Goal: Task Accomplishment & Management: Use online tool/utility

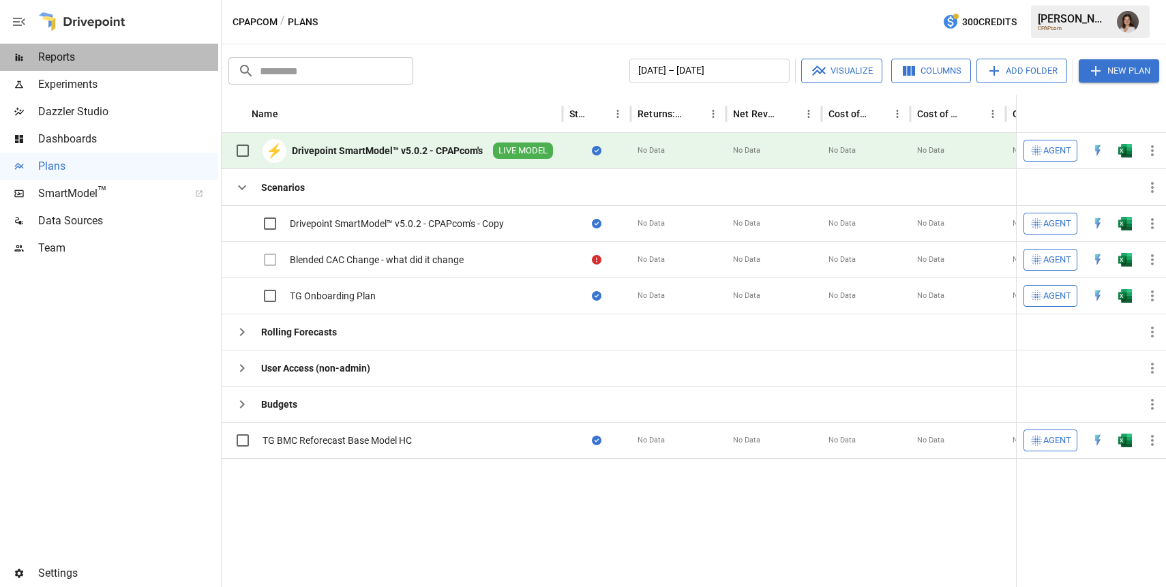
click at [134, 57] on span "Reports" at bounding box center [128, 57] width 180 height 16
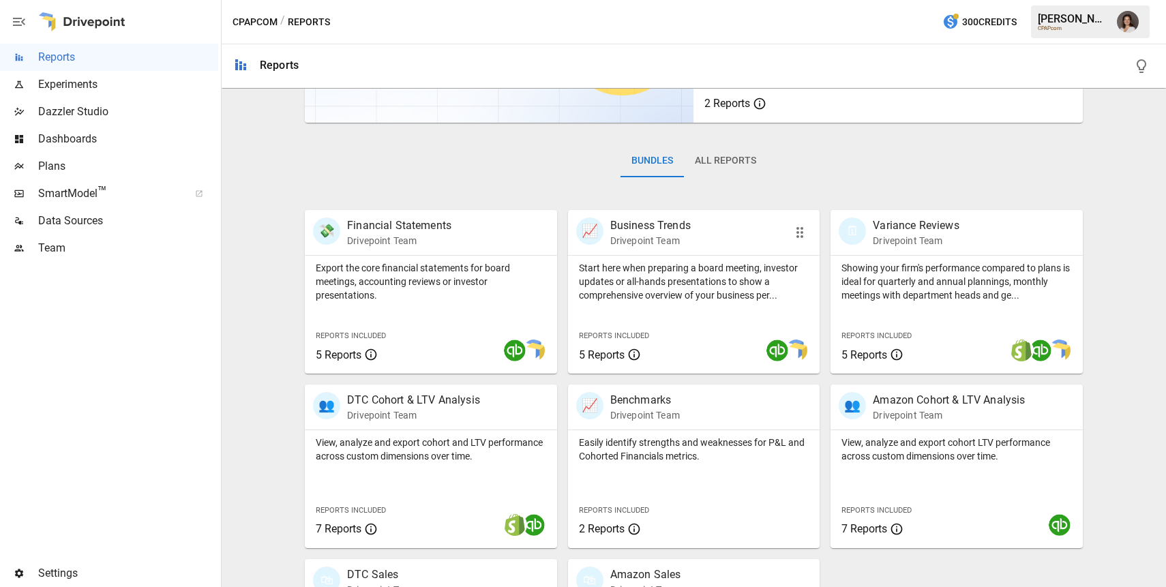
scroll to position [159, 0]
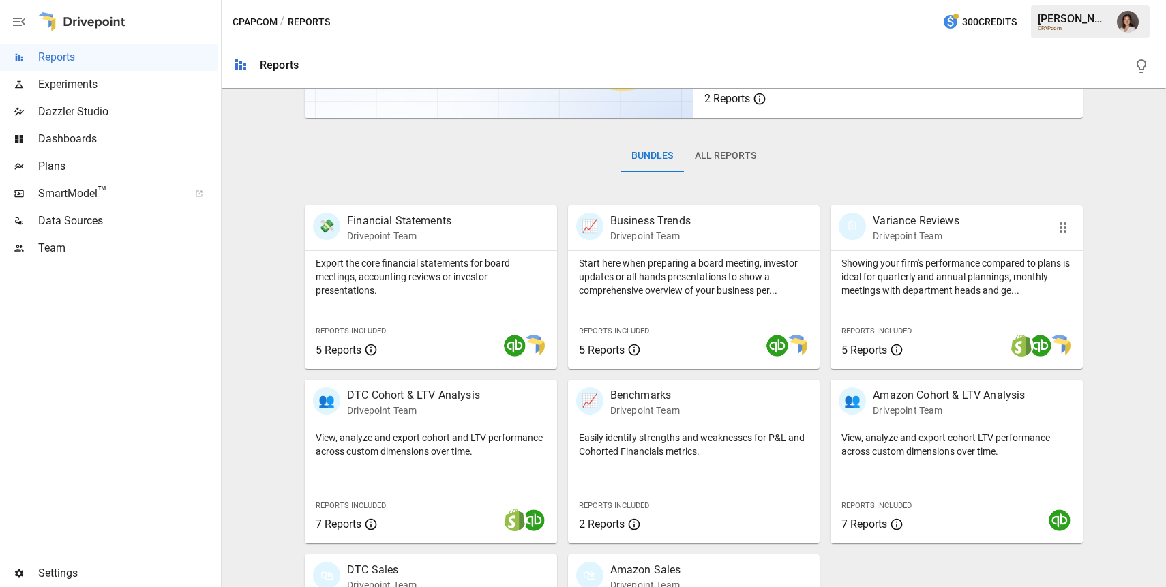
click at [964, 297] on p "Showing your firm's performance compared to plans is ideal for quarterly and an…" at bounding box center [956, 276] width 230 height 41
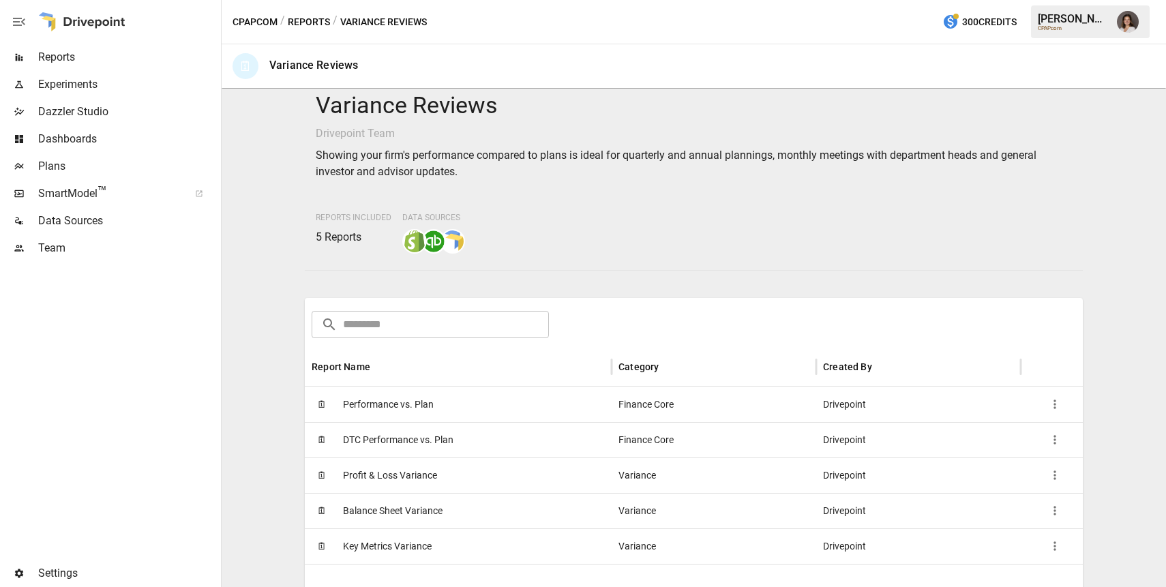
scroll to position [16, 0]
click at [312, 17] on button "Reports" at bounding box center [309, 22] width 42 height 17
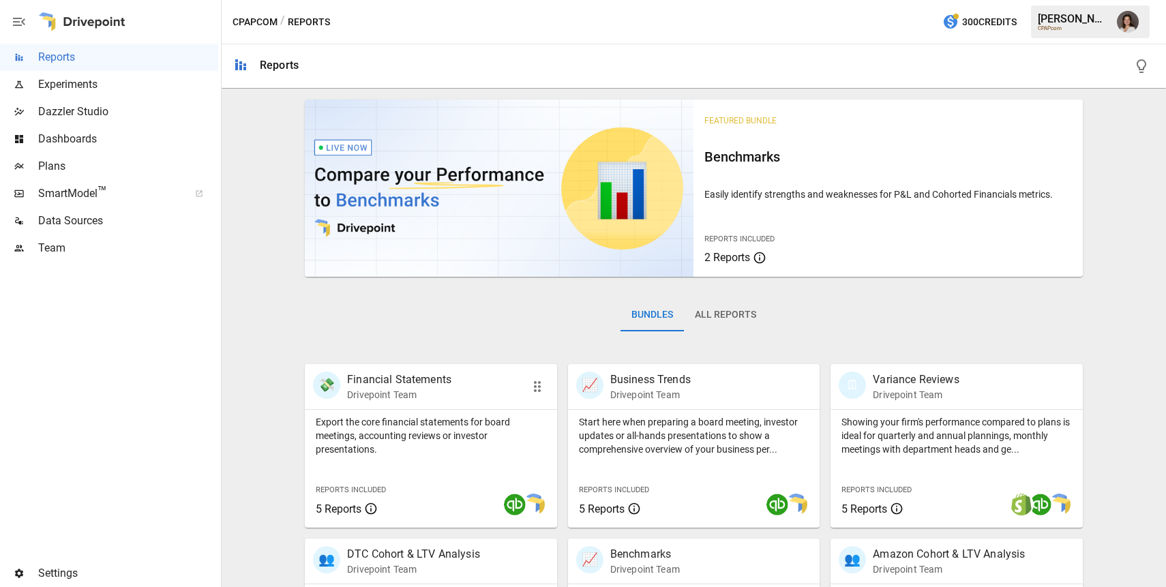
click at [466, 411] on div "Export the core financial statements for board meetings, accounting reviews or …" at bounding box center [431, 433] width 252 height 46
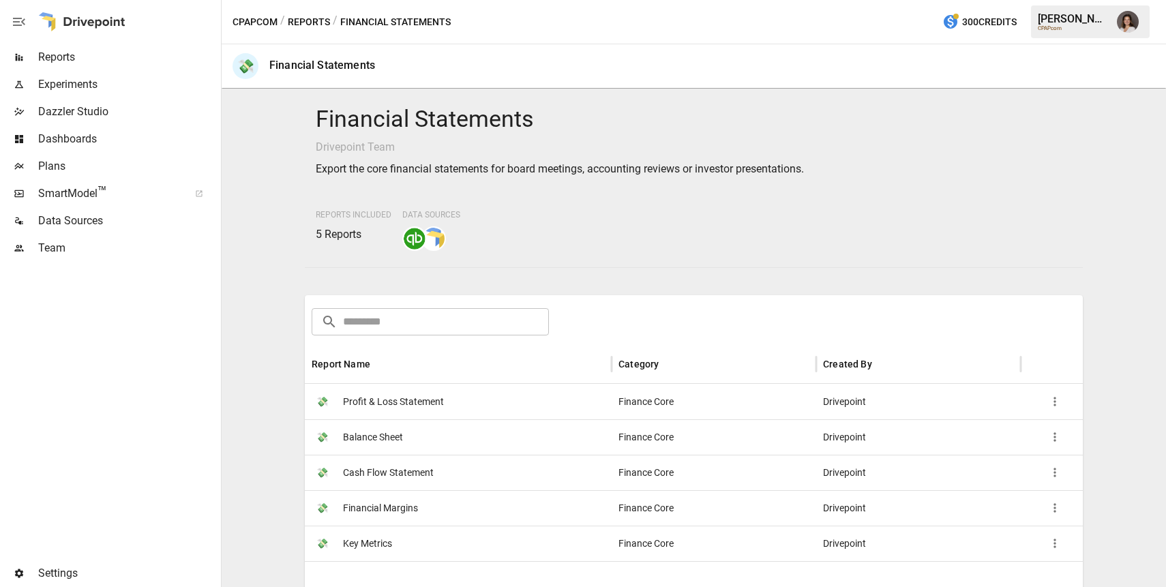
click at [429, 534] on div "💸 Key Metrics" at bounding box center [458, 543] width 307 height 35
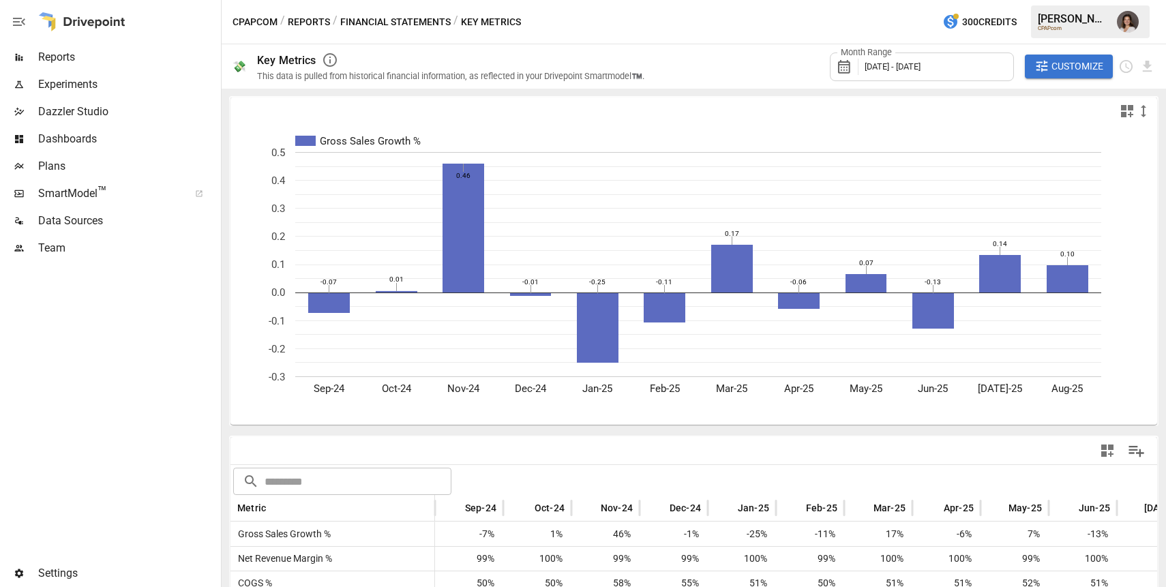
click at [1067, 61] on span "Customize" at bounding box center [1077, 66] width 52 height 17
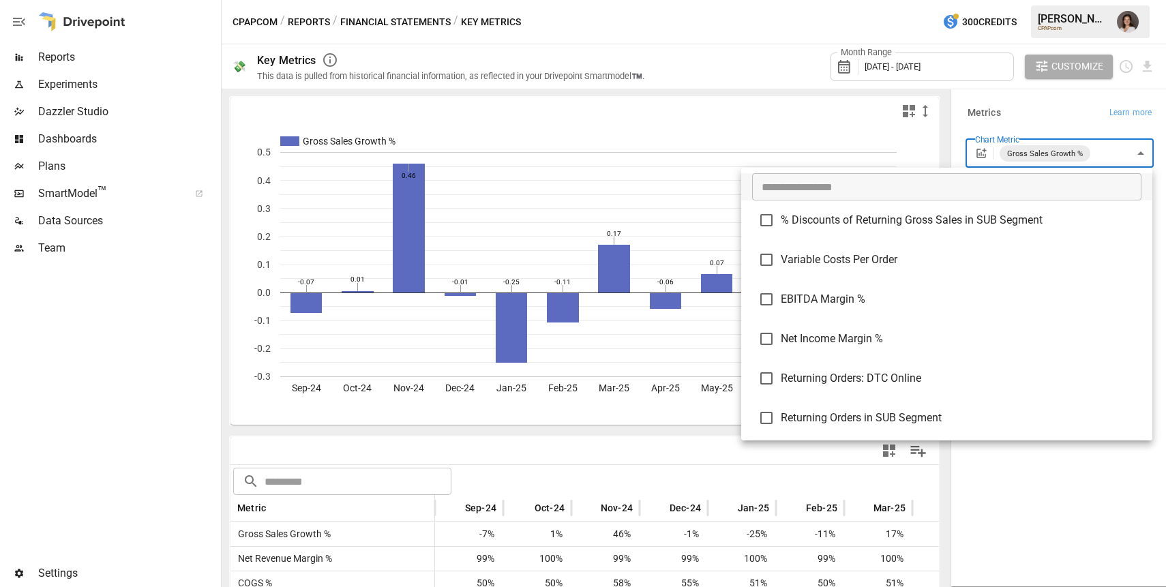
click at [1095, 0] on body "Reports Experiments Dazzler Studio Dashboards Plans SmartModel ™ Data Sources T…" at bounding box center [583, 0] width 1166 height 0
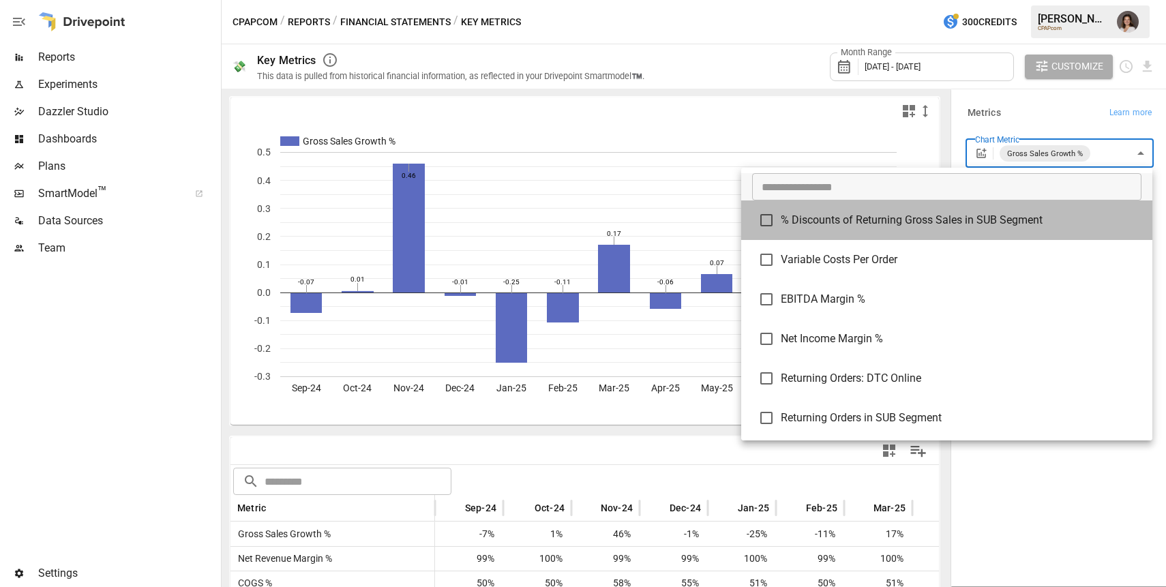
click at [984, 201] on li "% Discounts of Returning Gross Sales in SUB Segment" at bounding box center [946, 220] width 411 height 40
type input "**********"
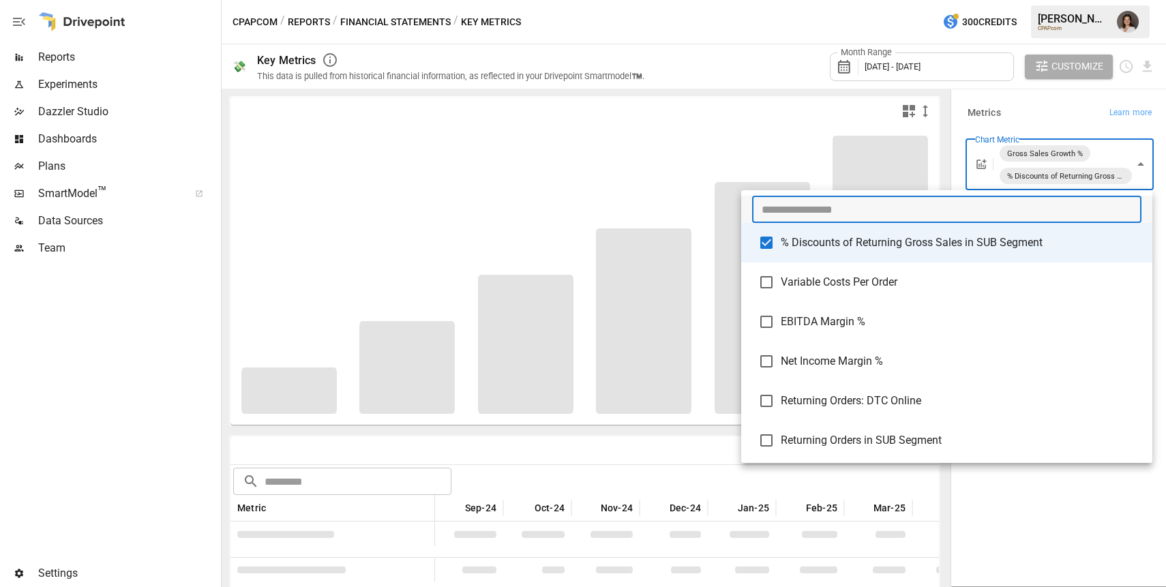
click at [953, 205] on input "text" at bounding box center [946, 209] width 389 height 27
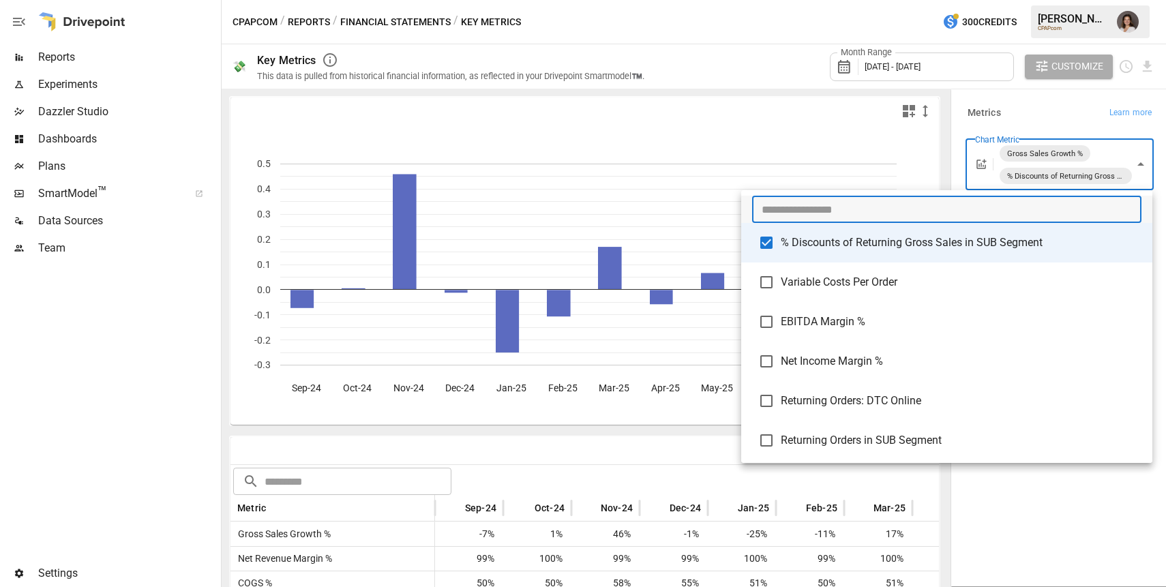
type input "*"
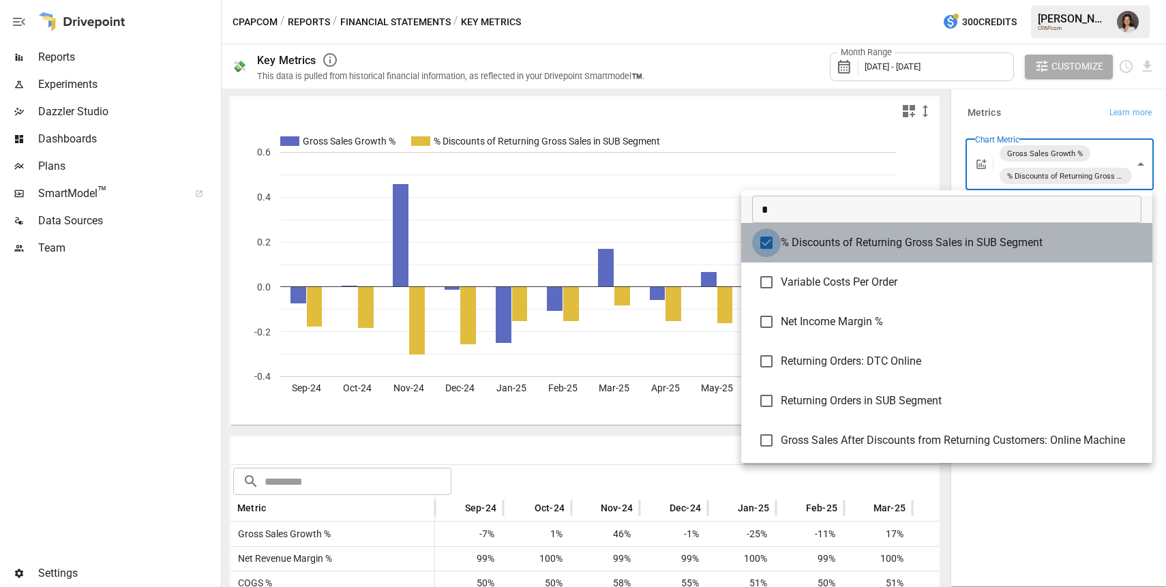
type input "**********"
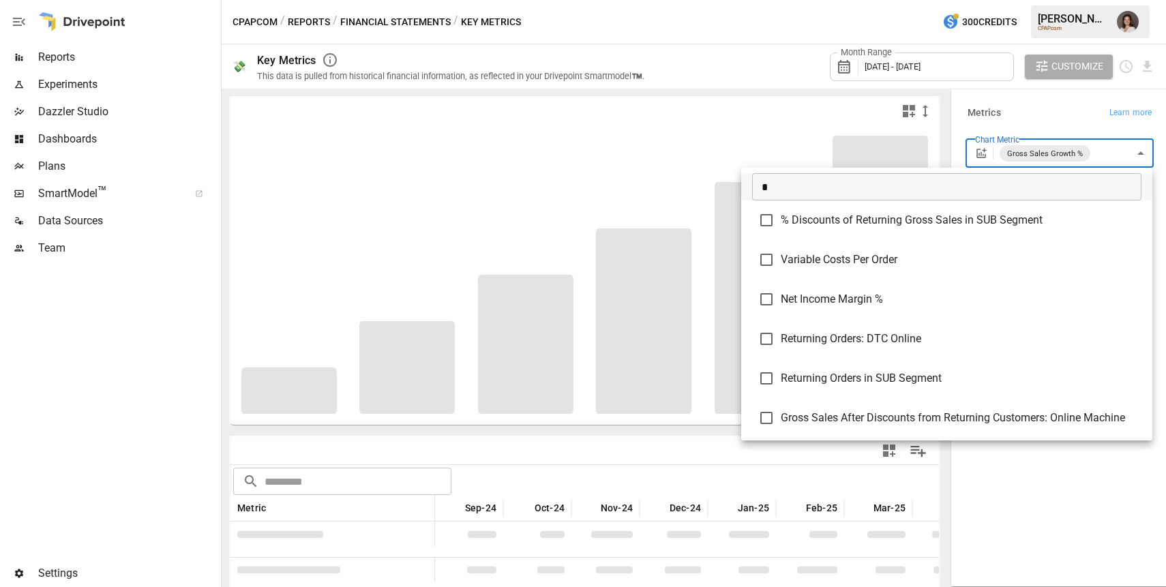
click at [790, 186] on input "*" at bounding box center [946, 186] width 389 height 27
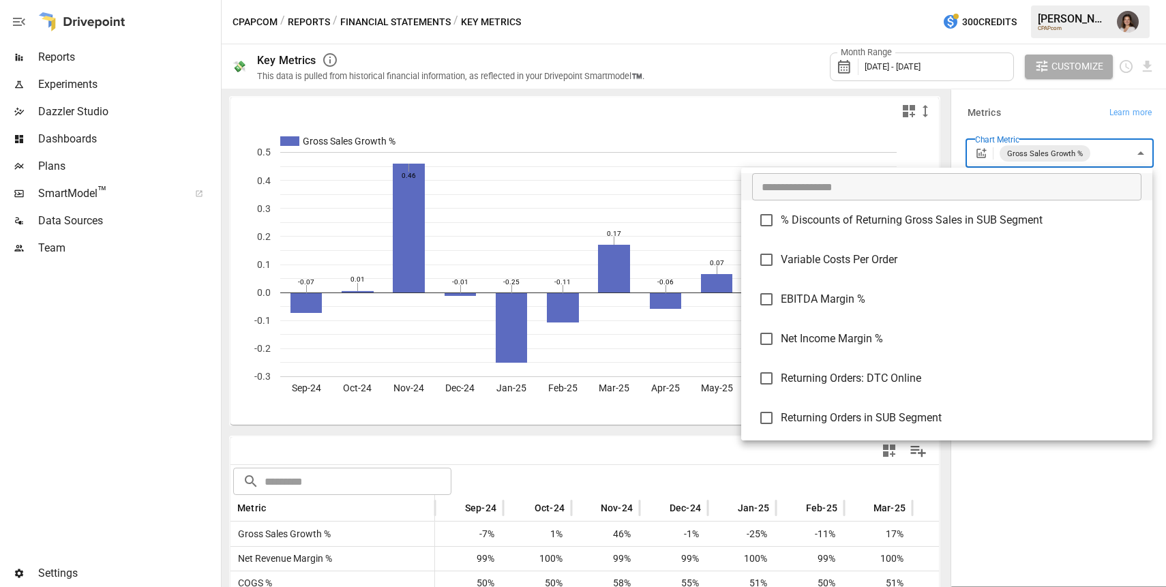
click at [807, 196] on input "text" at bounding box center [946, 186] width 389 height 27
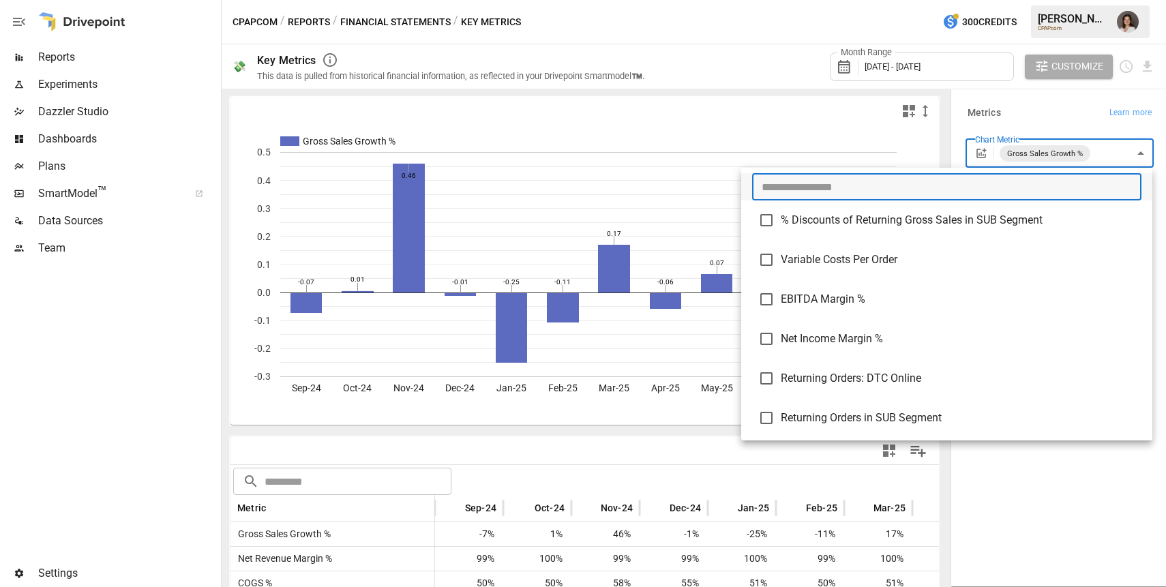
type input "*"
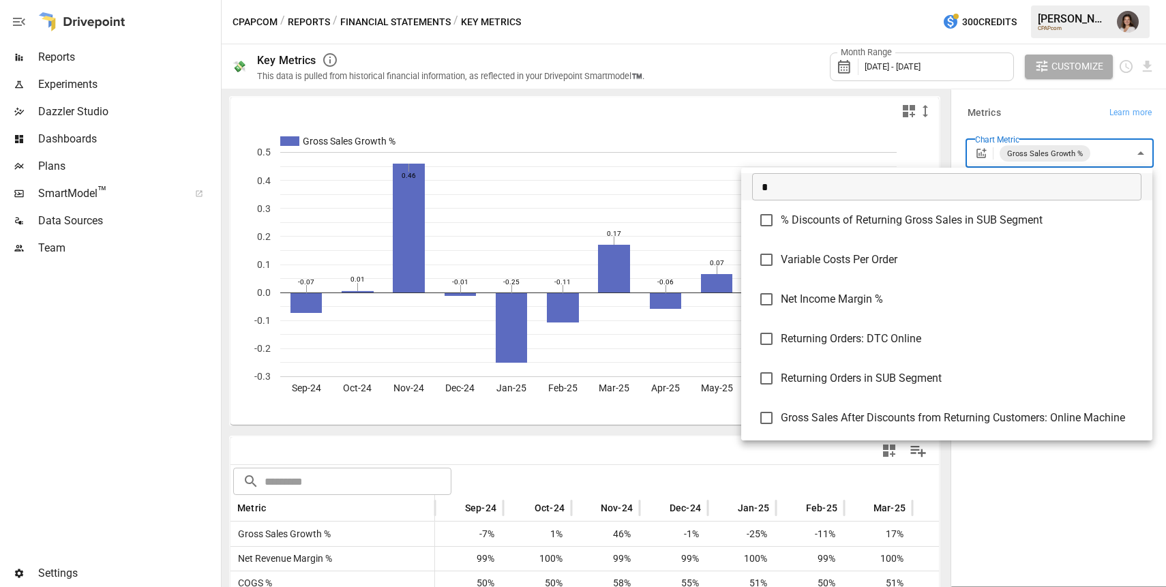
click at [956, 194] on input "*" at bounding box center [946, 186] width 389 height 27
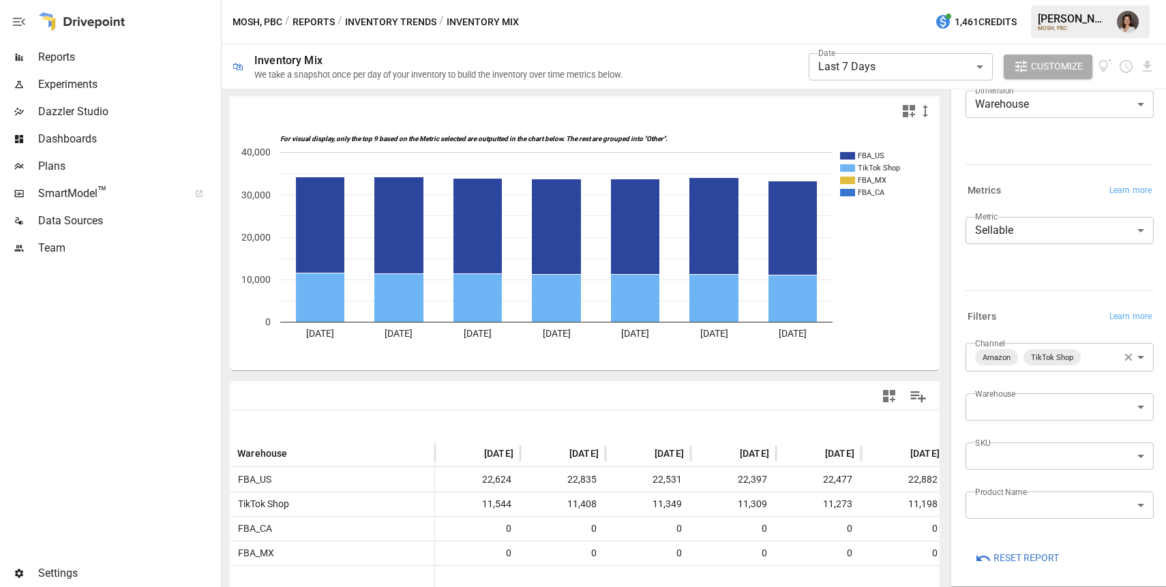
scroll to position [54, 0]
click at [1038, 0] on body "**********" at bounding box center [583, 0] width 1166 height 0
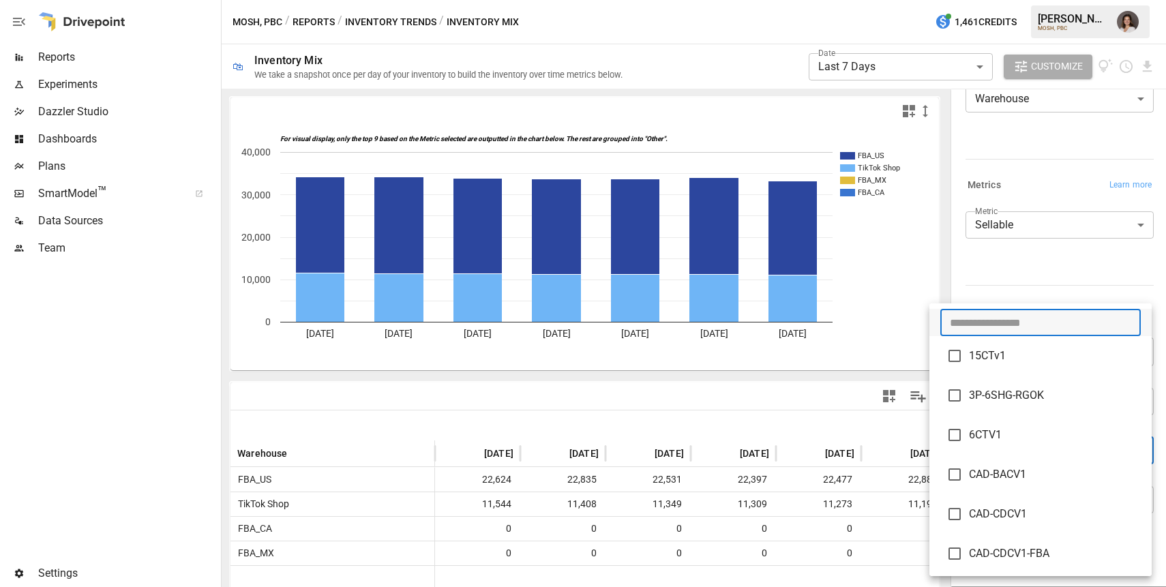
click at [998, 320] on input "text" at bounding box center [1040, 322] width 200 height 27
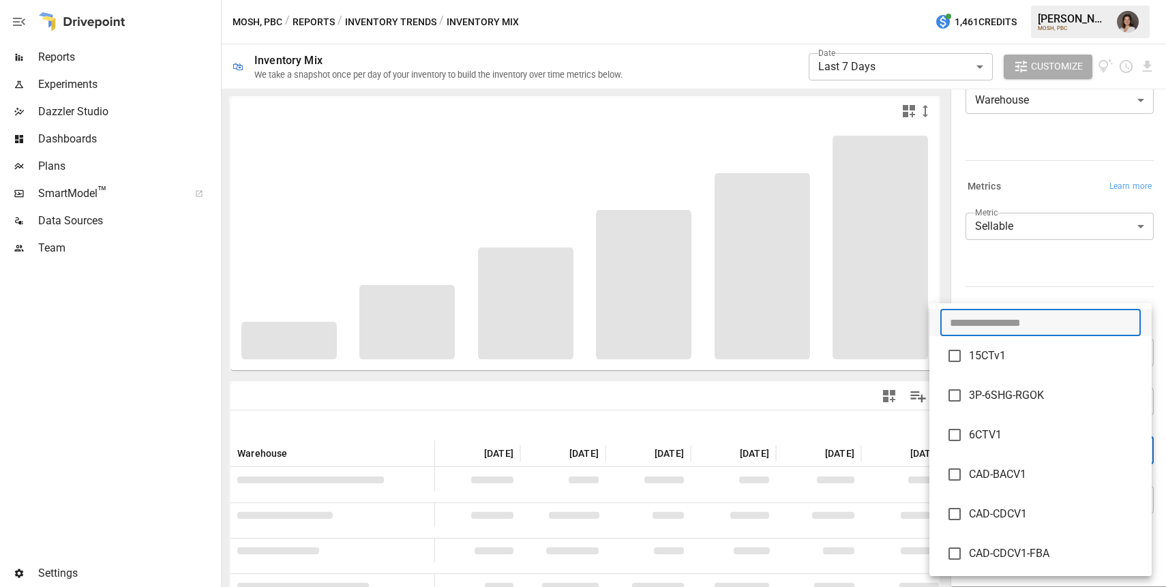
click at [1015, 277] on div at bounding box center [583, 293] width 1166 height 587
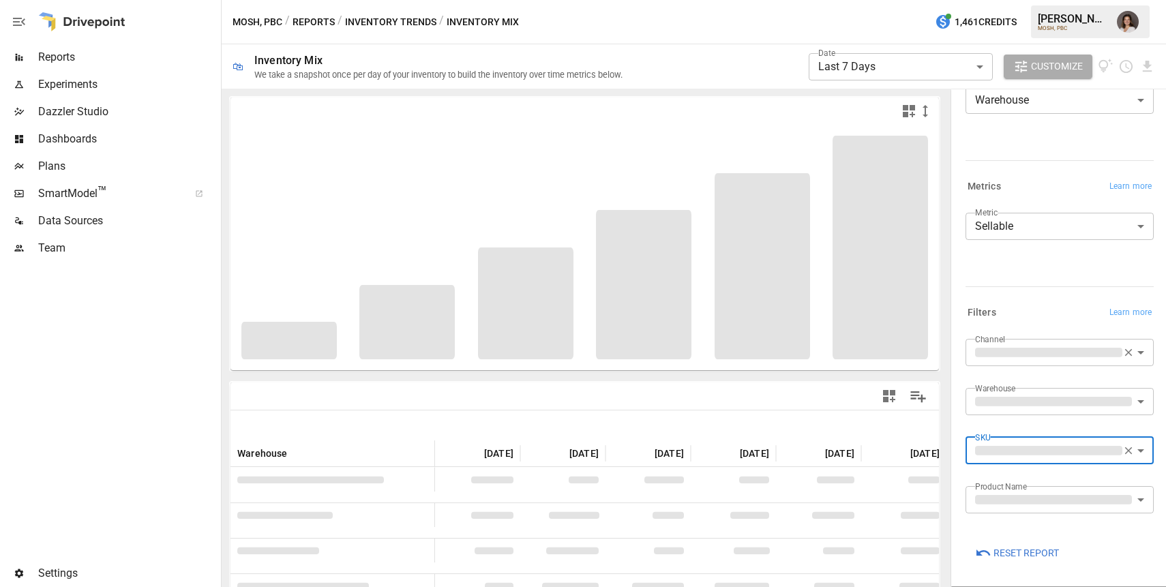
click at [1049, 0] on body "**********" at bounding box center [583, 0] width 1166 height 0
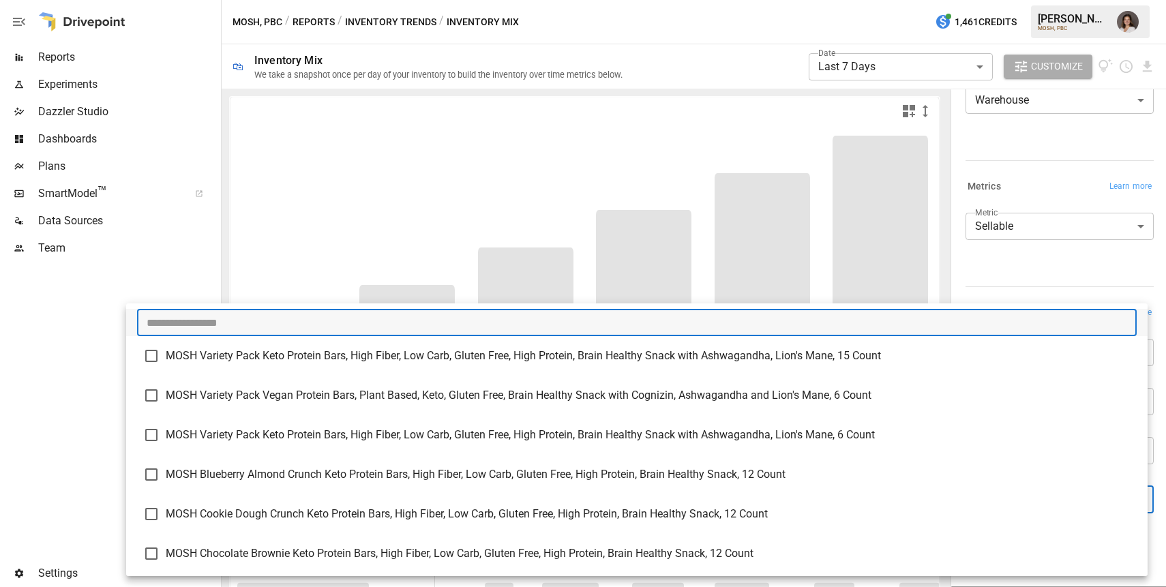
click at [873, 325] on input "text" at bounding box center [637, 322] width 1000 height 27
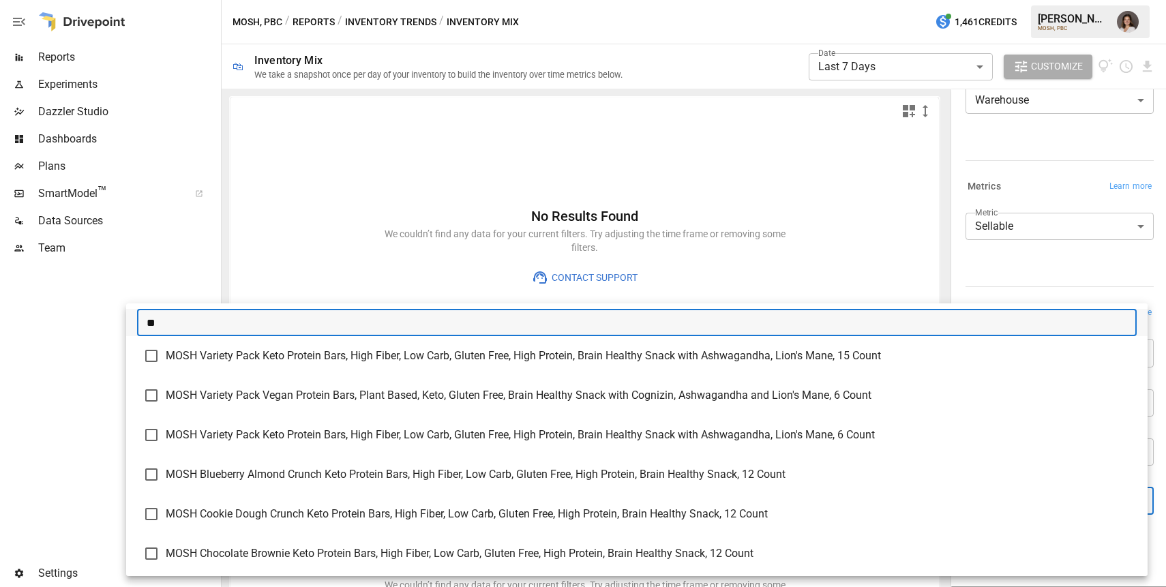
type input "*"
type input "*******"
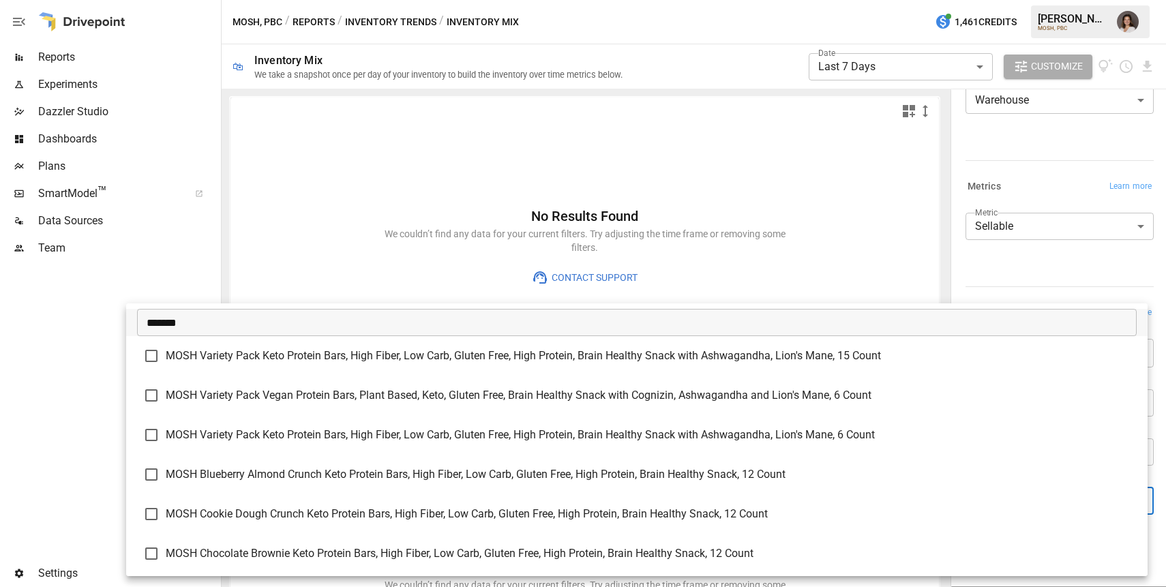
click at [525, 58] on div at bounding box center [583, 293] width 1166 height 587
